Goal: Task Accomplishment & Management: Manage account settings

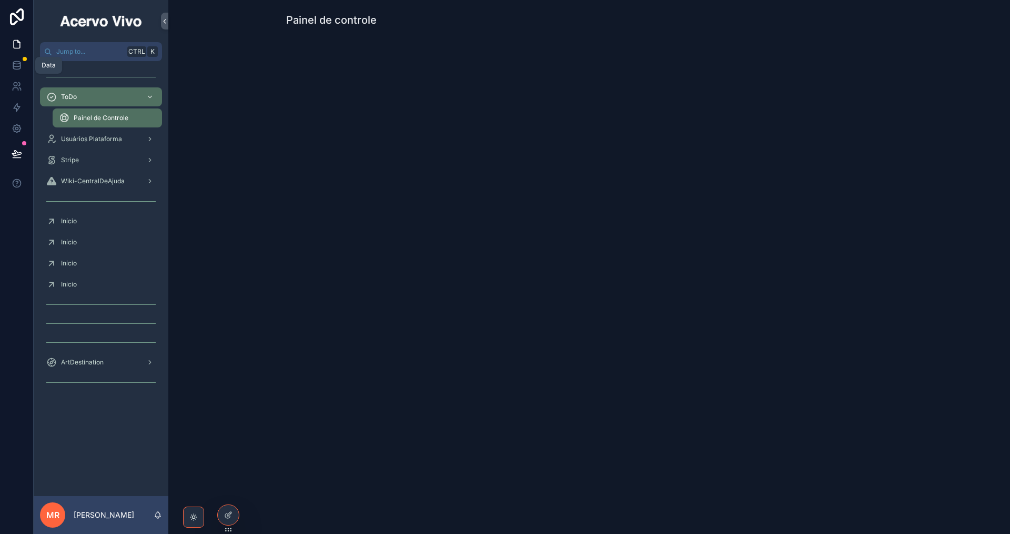
click at [17, 67] on icon at bounding box center [16, 65] width 7 height 4
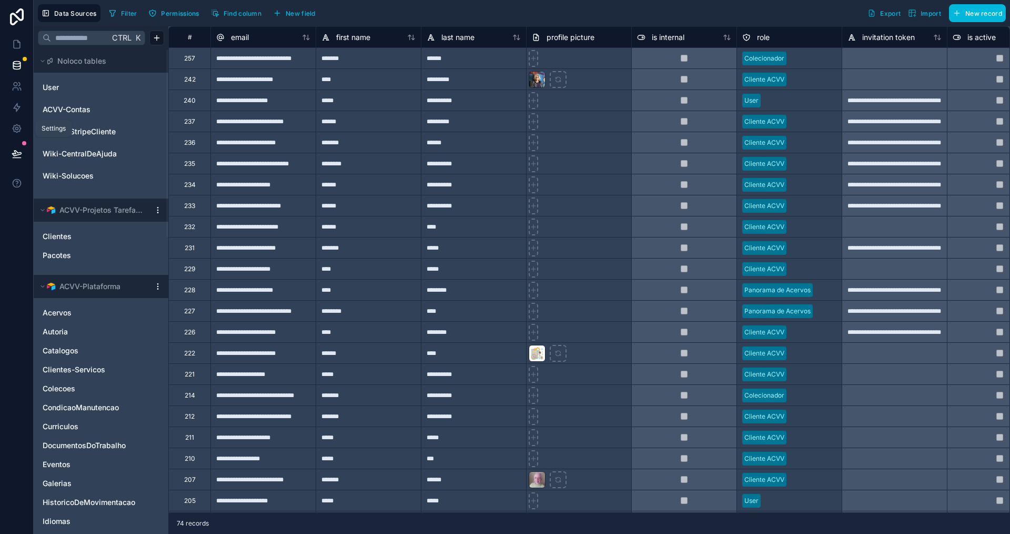
click at [12, 125] on icon at bounding box center [17, 128] width 11 height 11
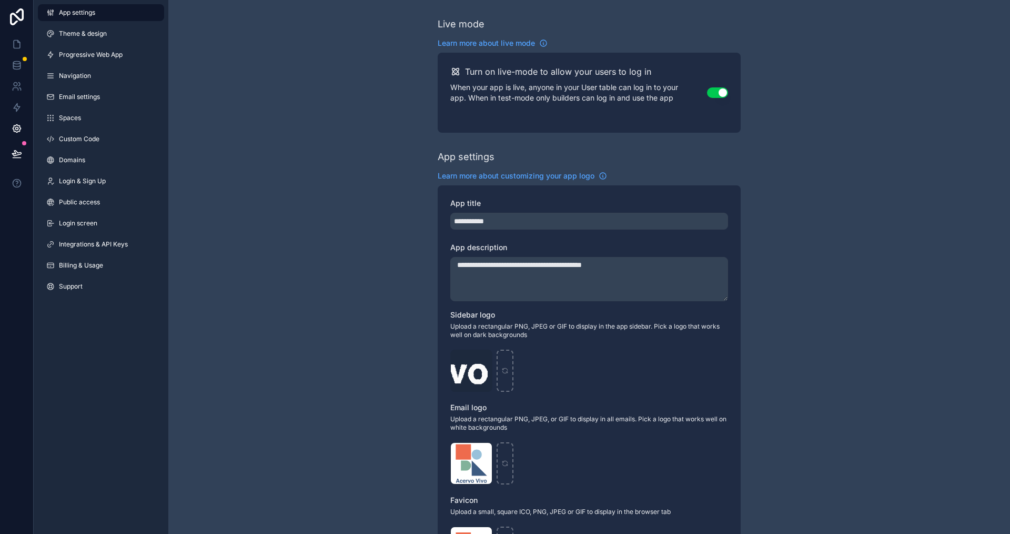
click at [95, 266] on span "Billing & Usage" at bounding box center [81, 265] width 44 height 8
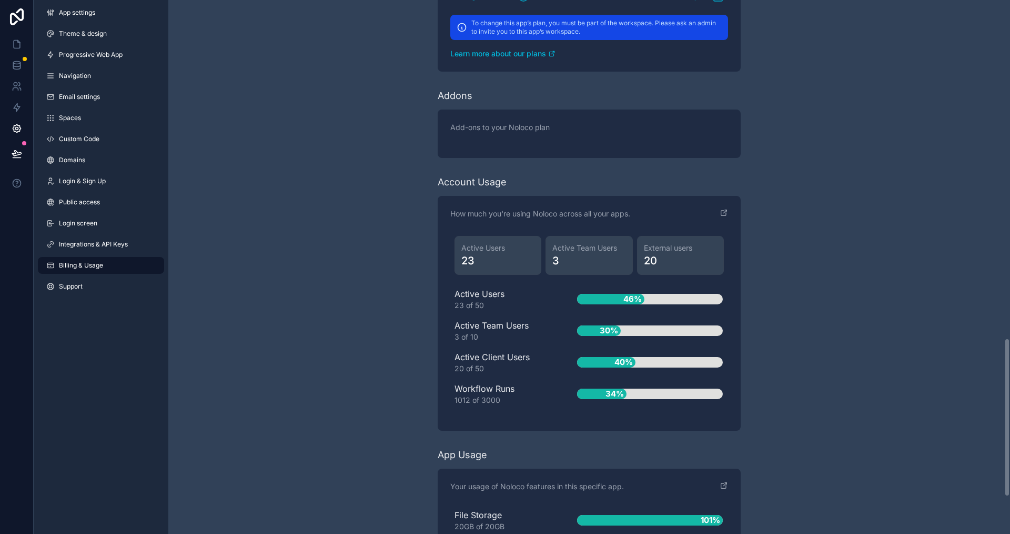
scroll to position [1259, 0]
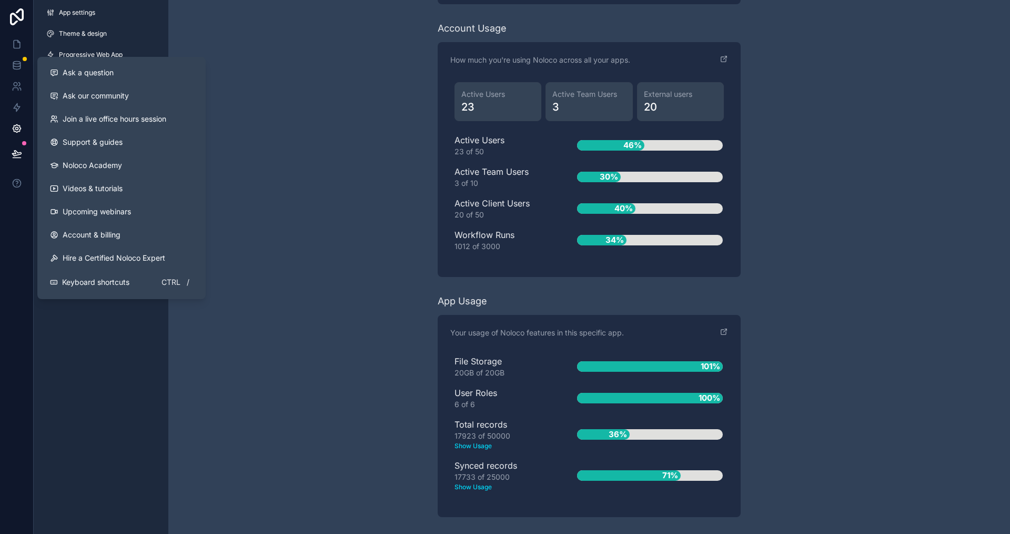
click at [105, 80] on button "Ask a question" at bounding box center [122, 72] width 160 height 23
